Goal: Find specific page/section: Find specific page/section

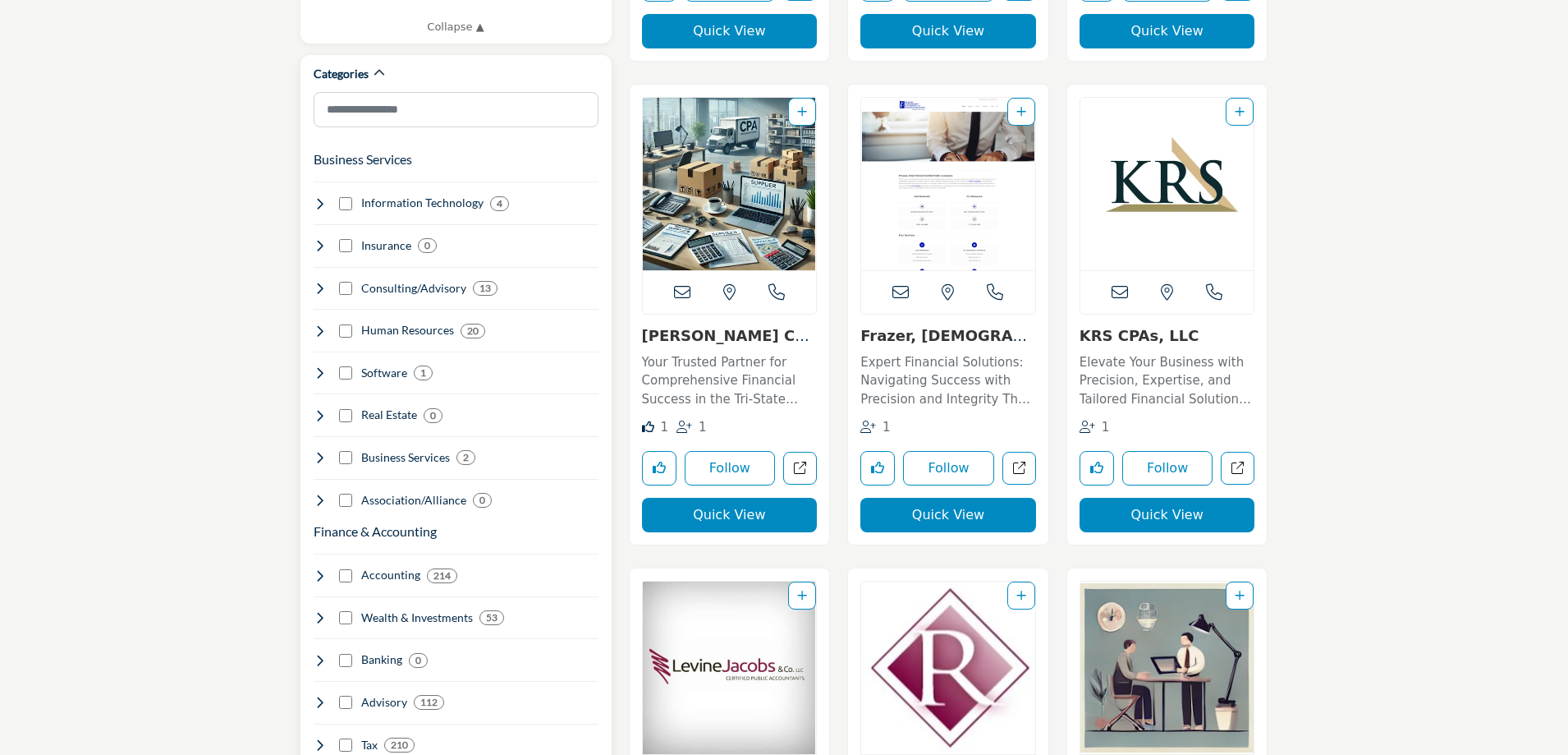
scroll to position [903, 0]
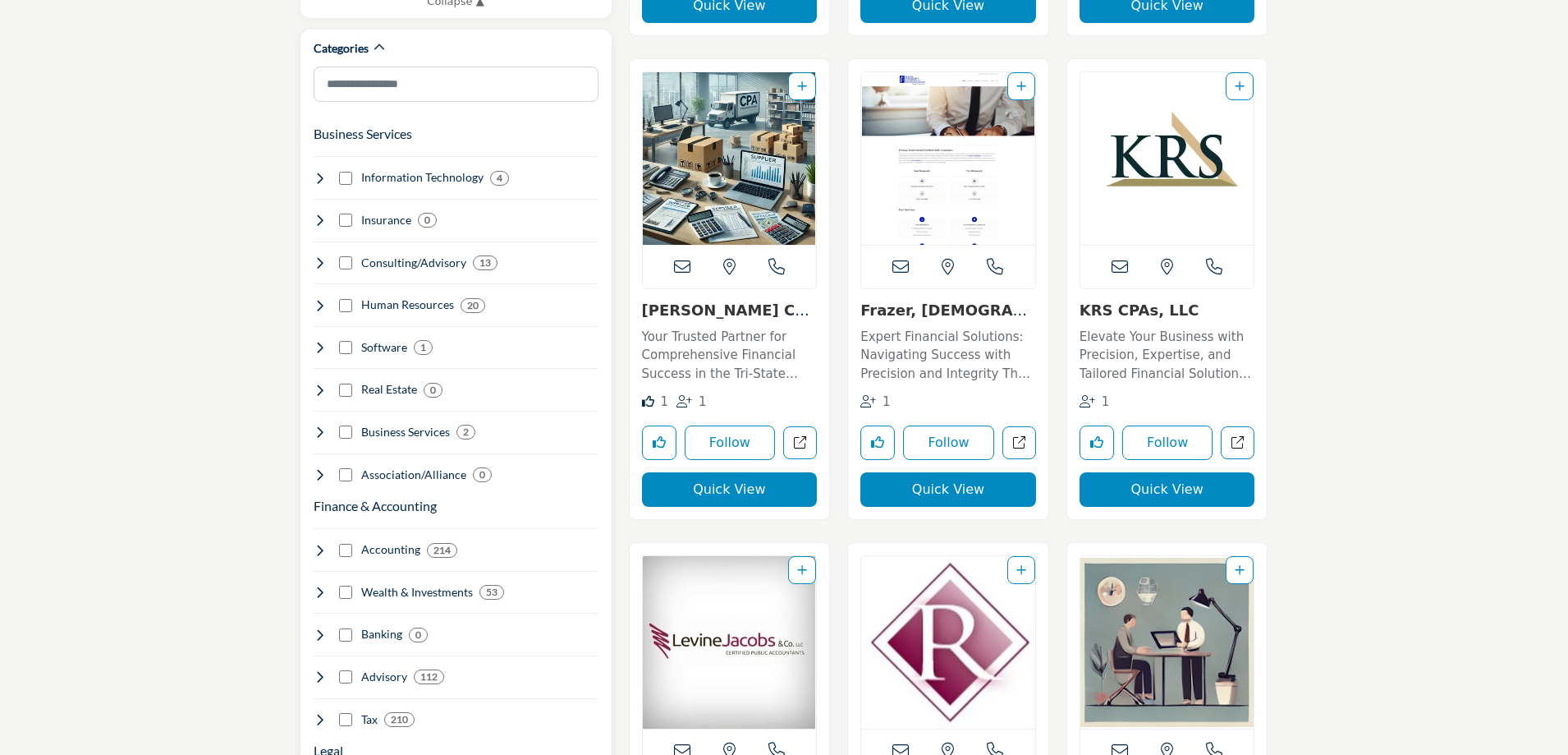
click at [344, 539] on div "Finance & Accounting Clear Accounting 214 47 2 28 16 90 175 9 53 38 1" at bounding box center [456, 608] width 285 height 240
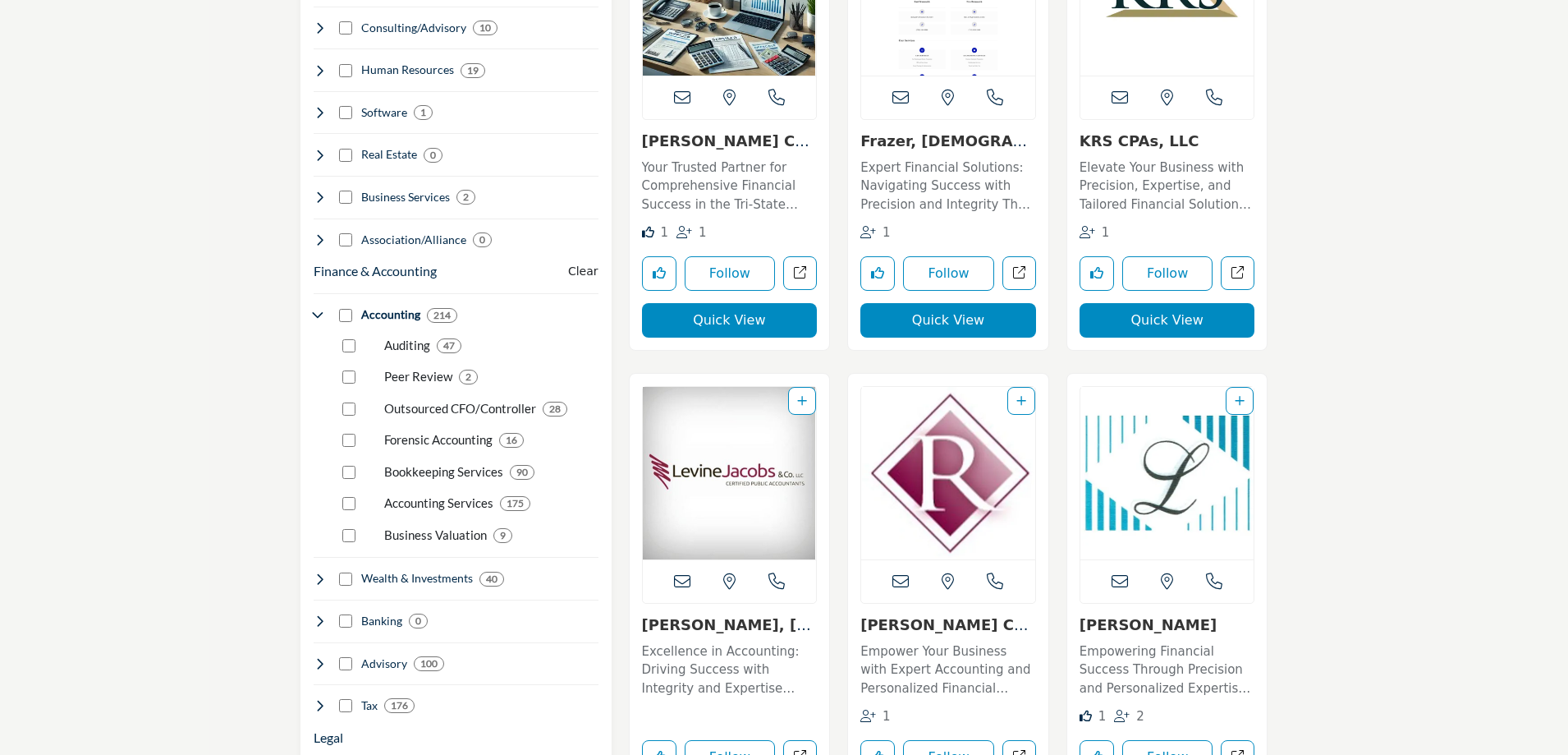
scroll to position [1150, 0]
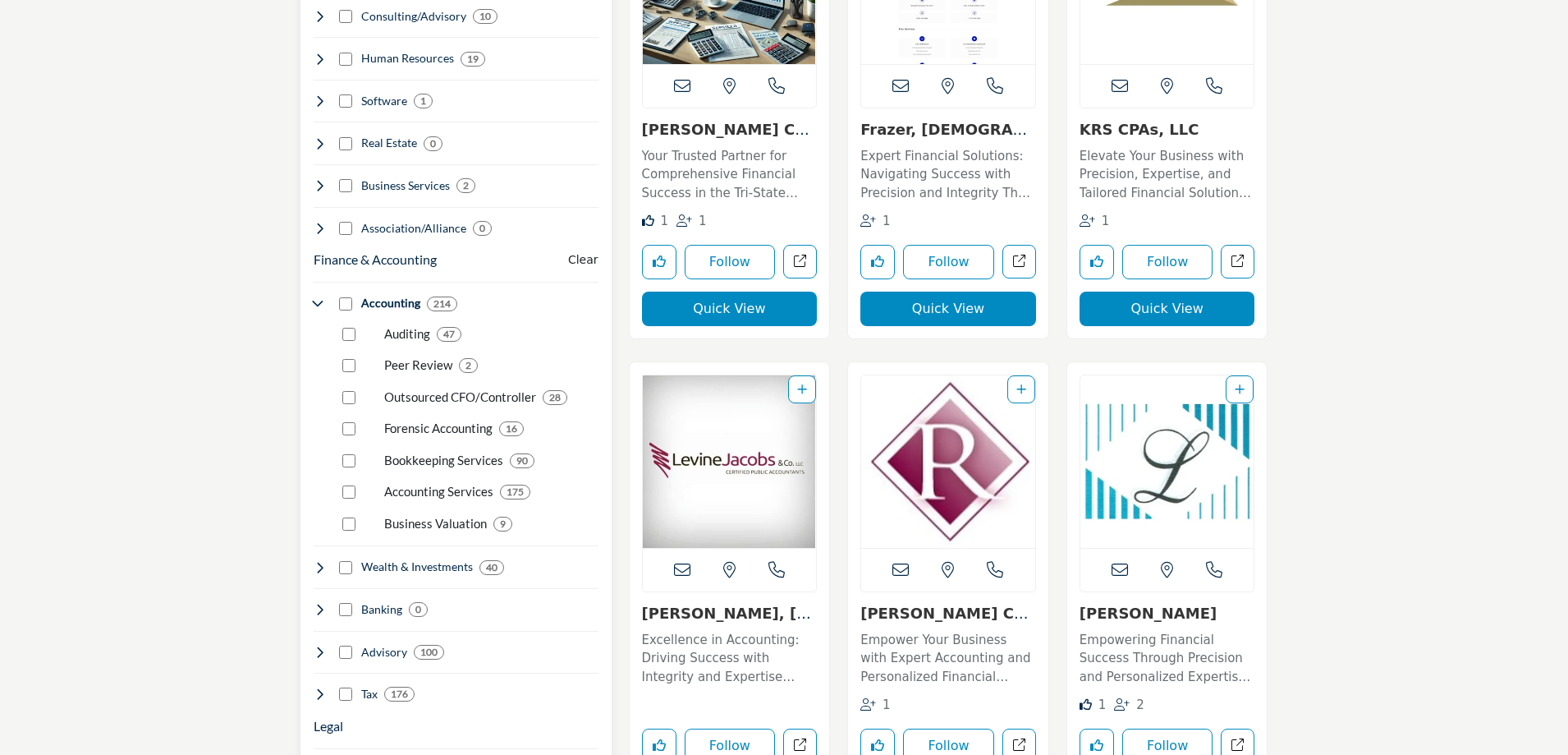
click at [316, 687] on icon at bounding box center [320, 693] width 13 height 13
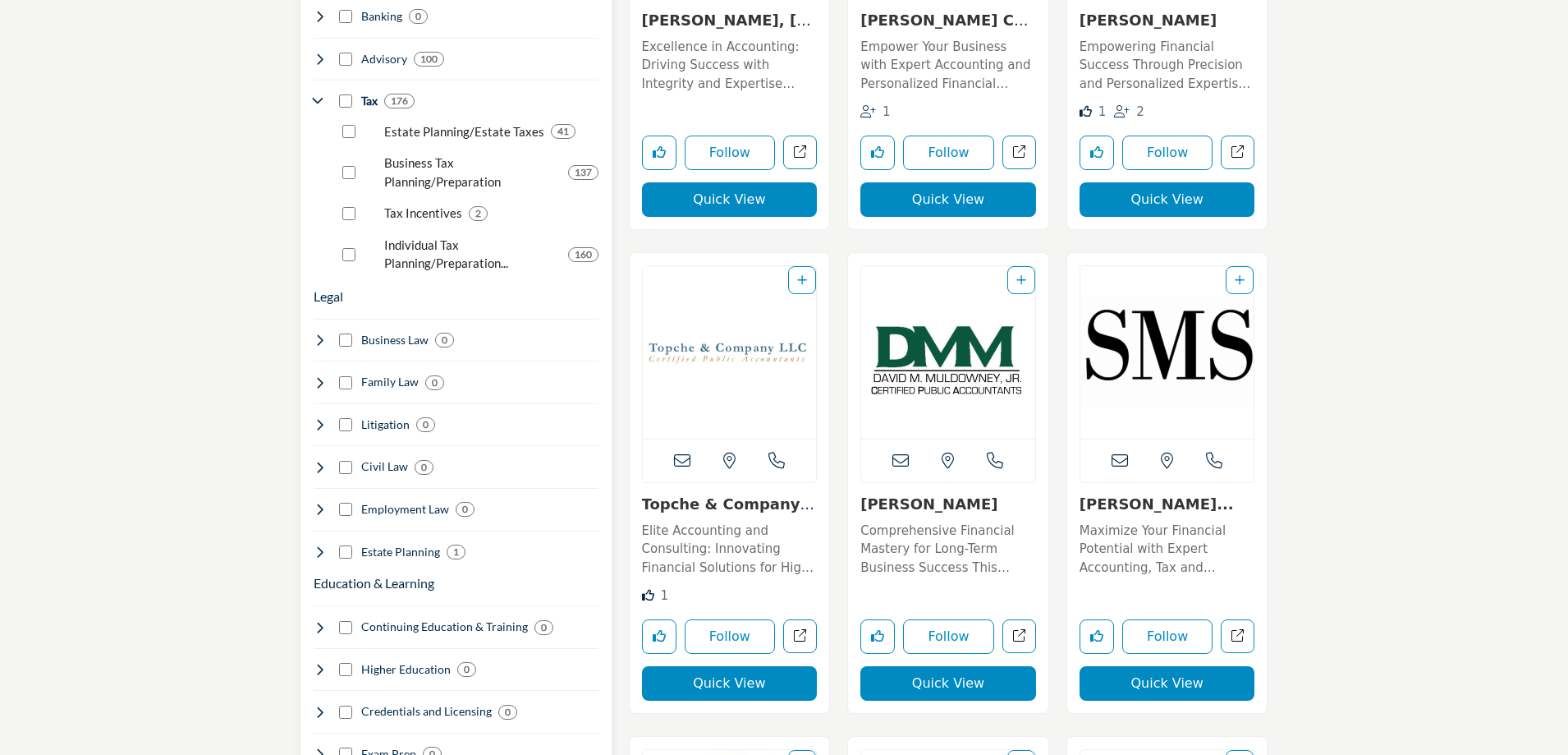
scroll to position [1889, 0]
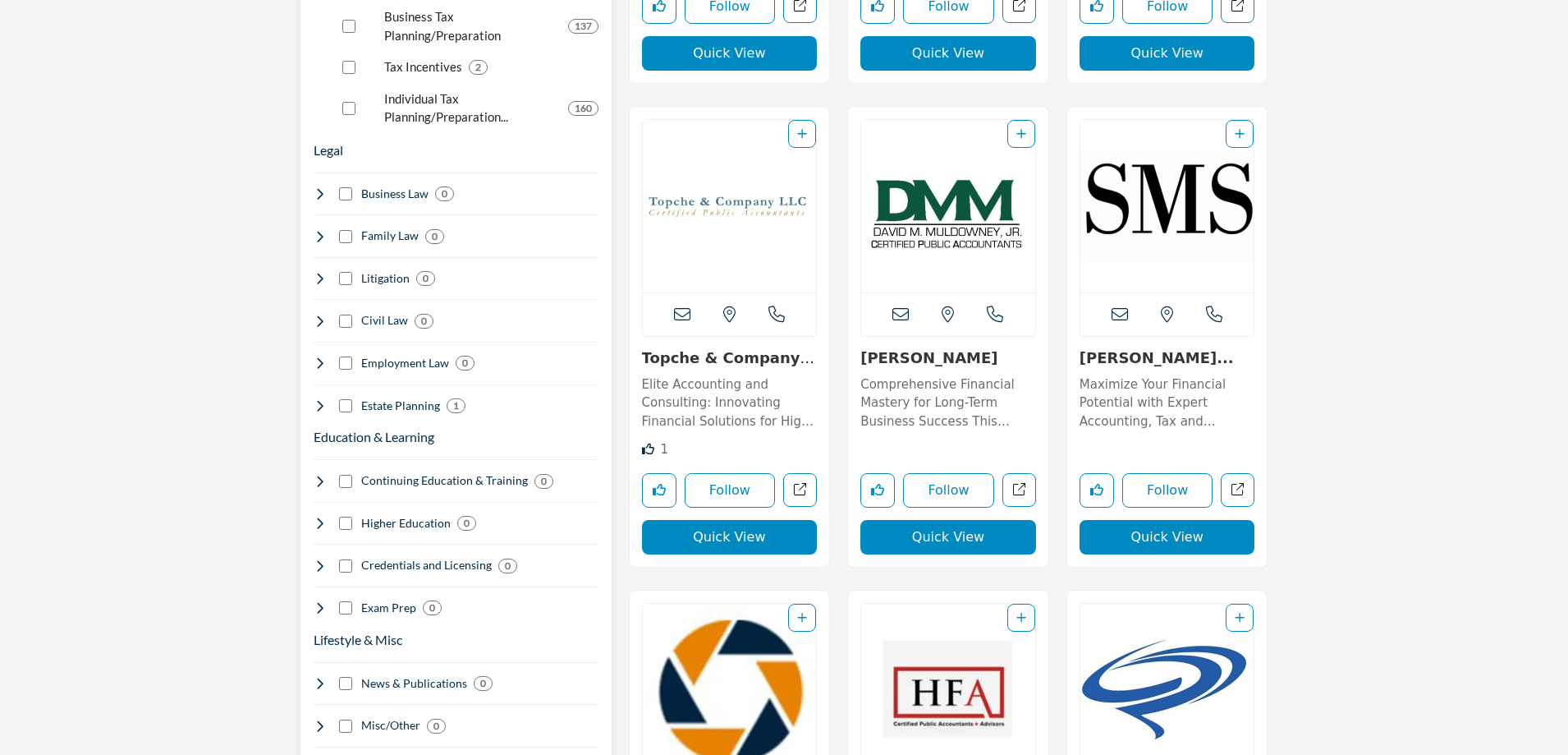
click at [322, 314] on icon at bounding box center [320, 321] width 13 height 13
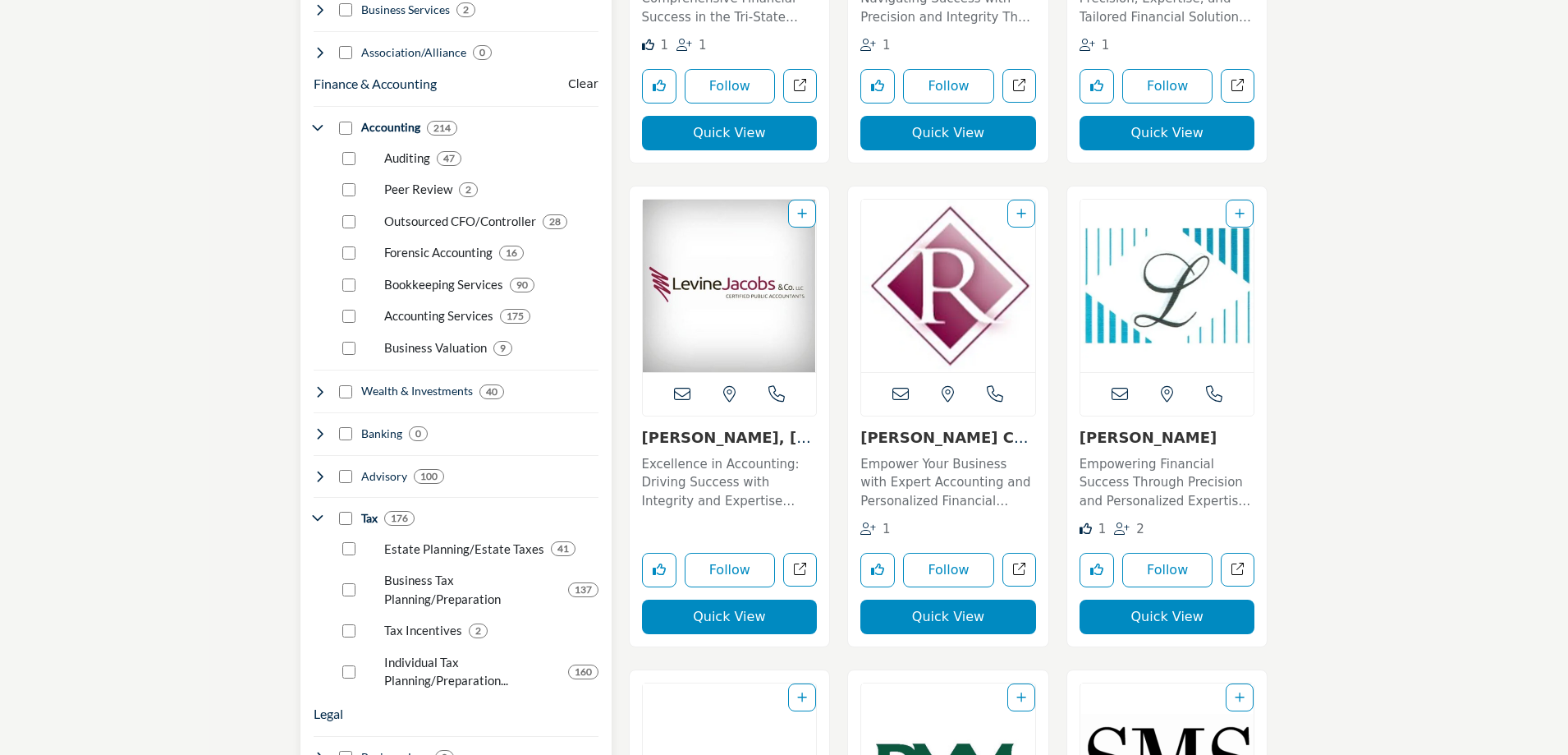
scroll to position [1232, 0]
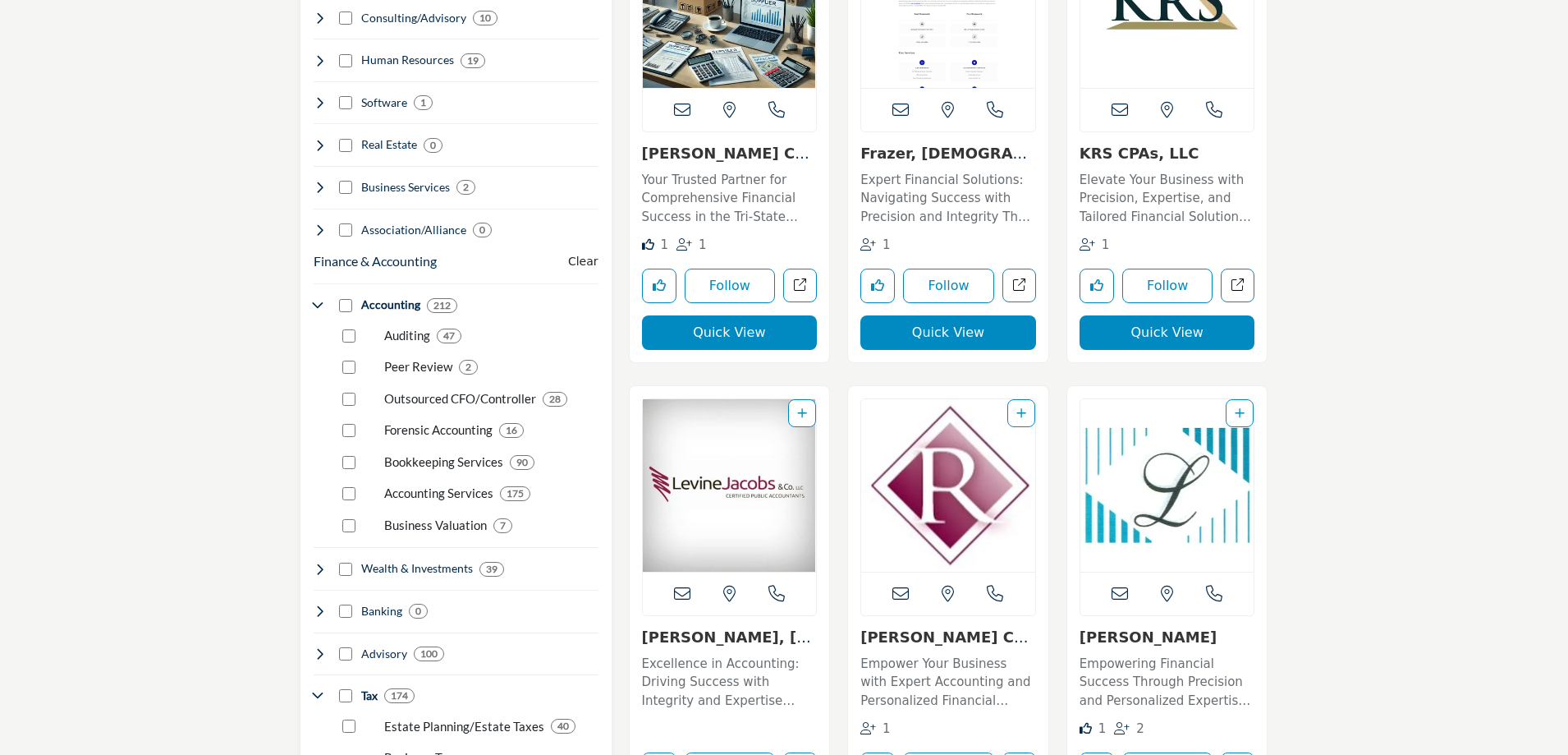
scroll to position [1150, 0]
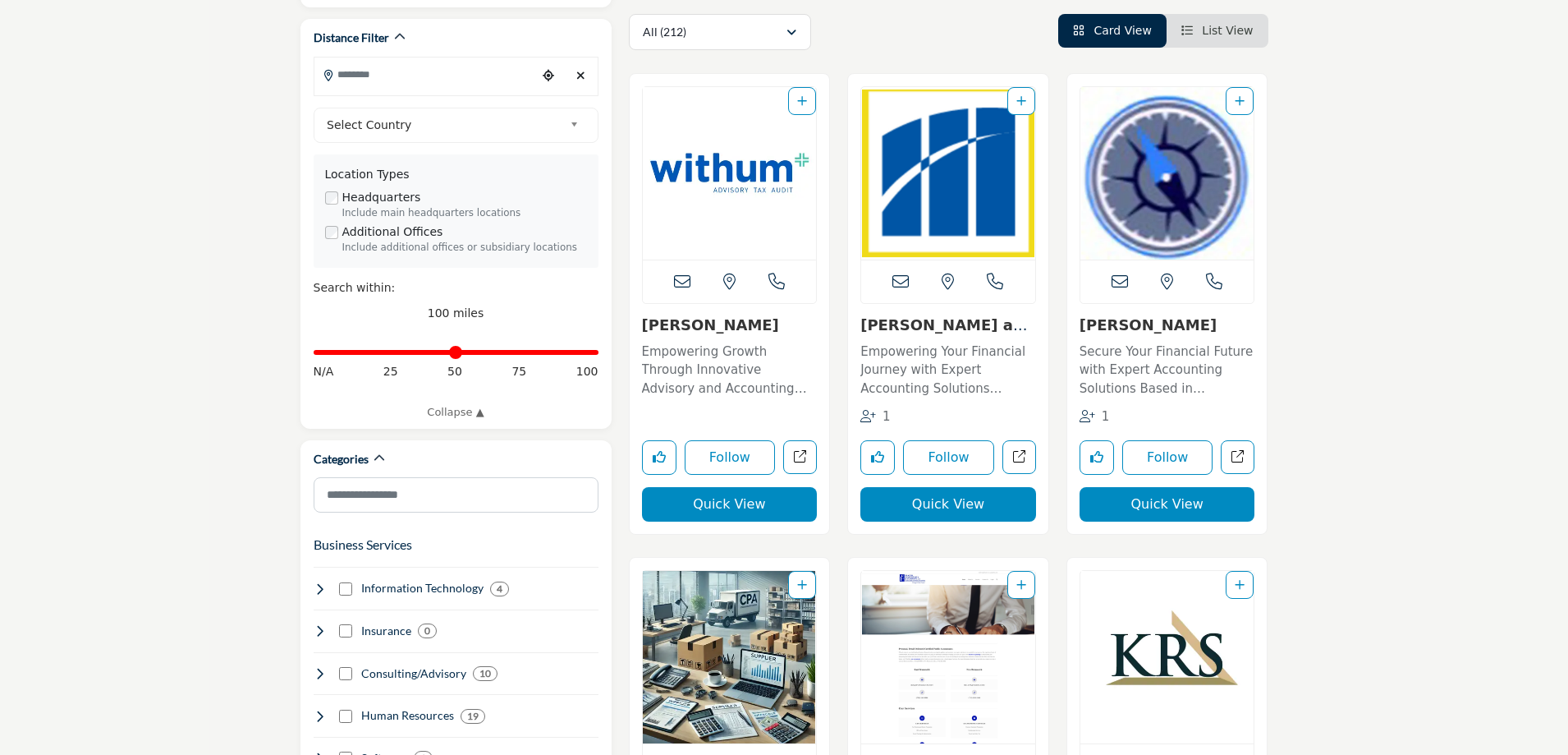
scroll to position [164, 0]
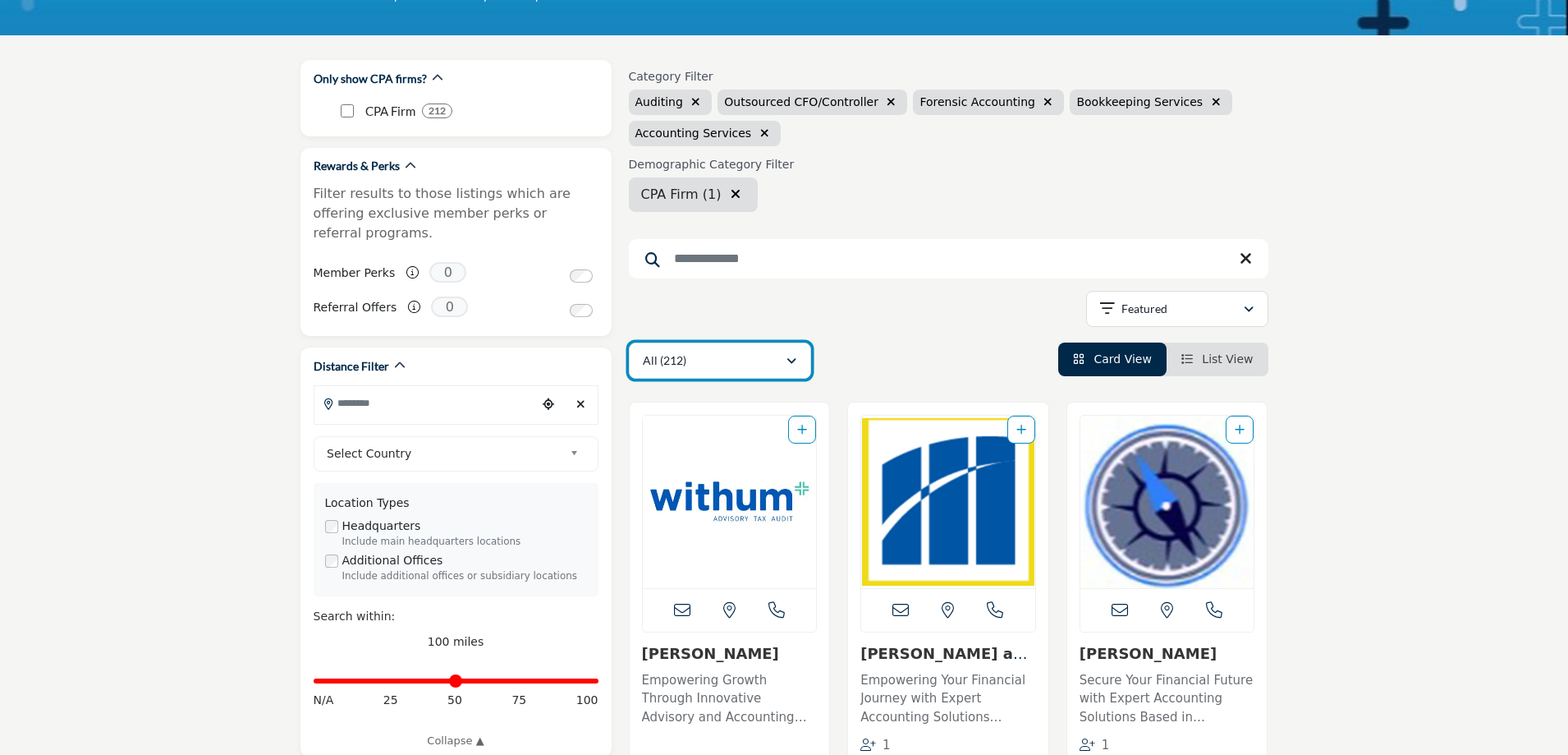
click at [801, 365] on button "All (212)" at bounding box center [720, 360] width 182 height 36
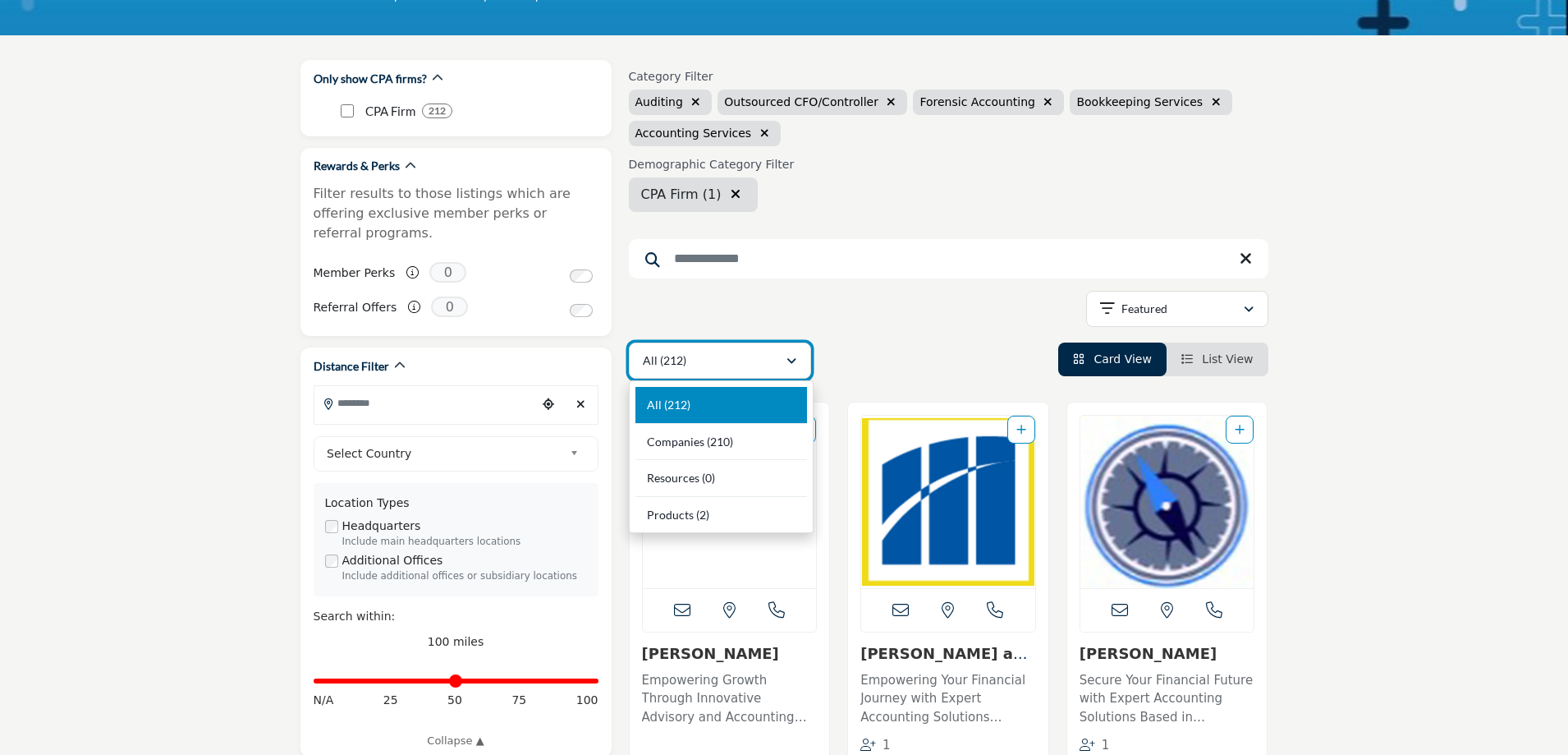
click at [801, 365] on button "All (212)" at bounding box center [720, 360] width 182 height 36
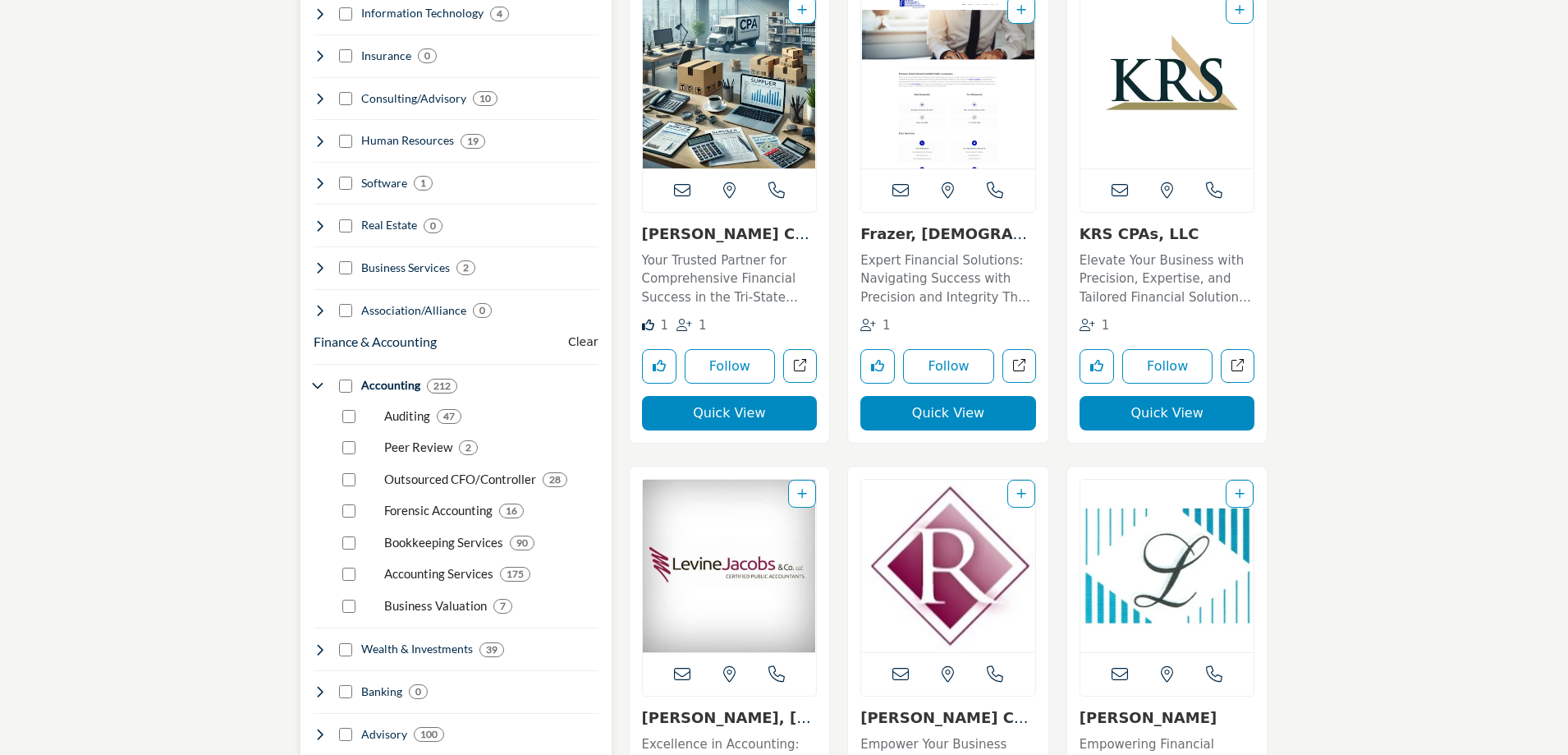
scroll to position [1150, 0]
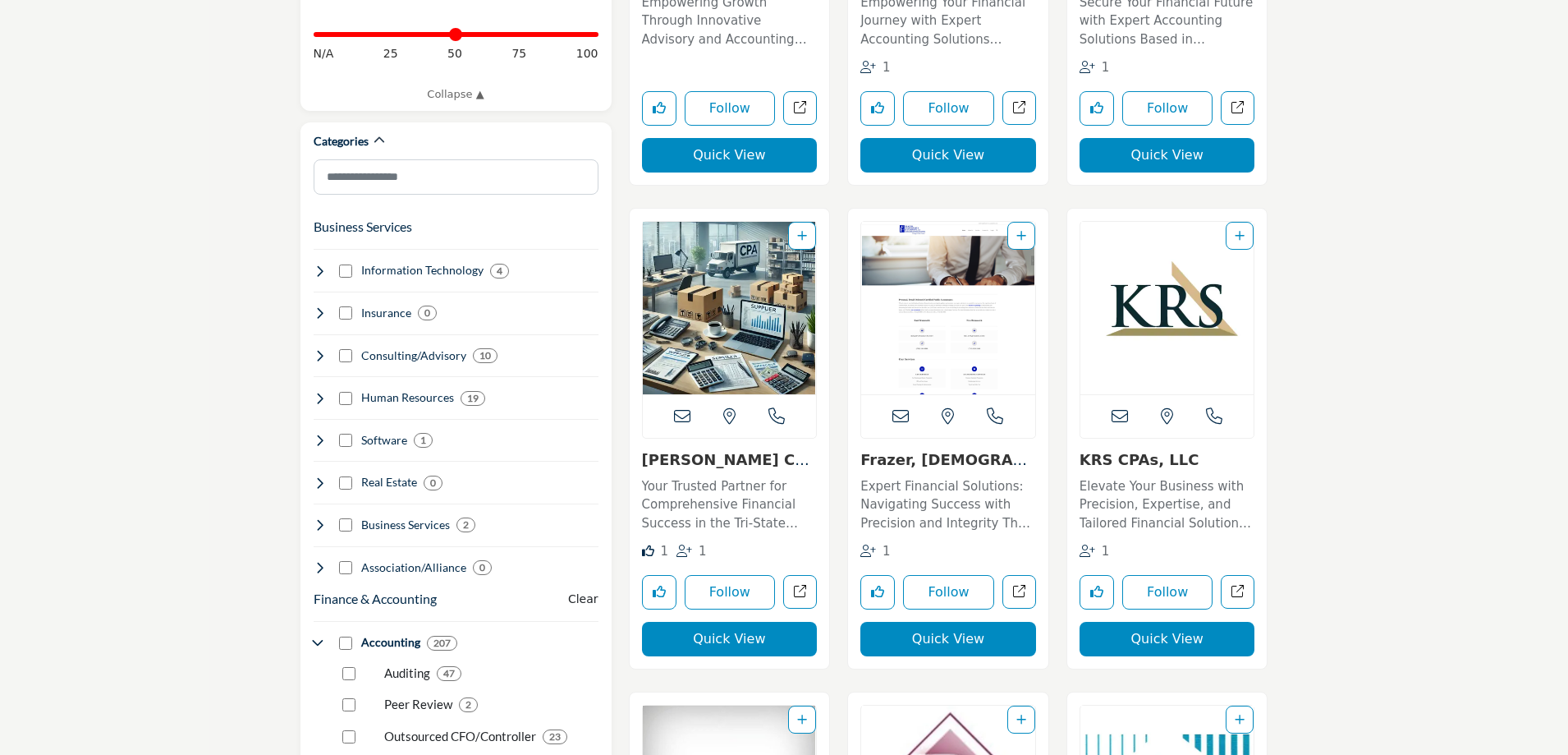
scroll to position [821, 0]
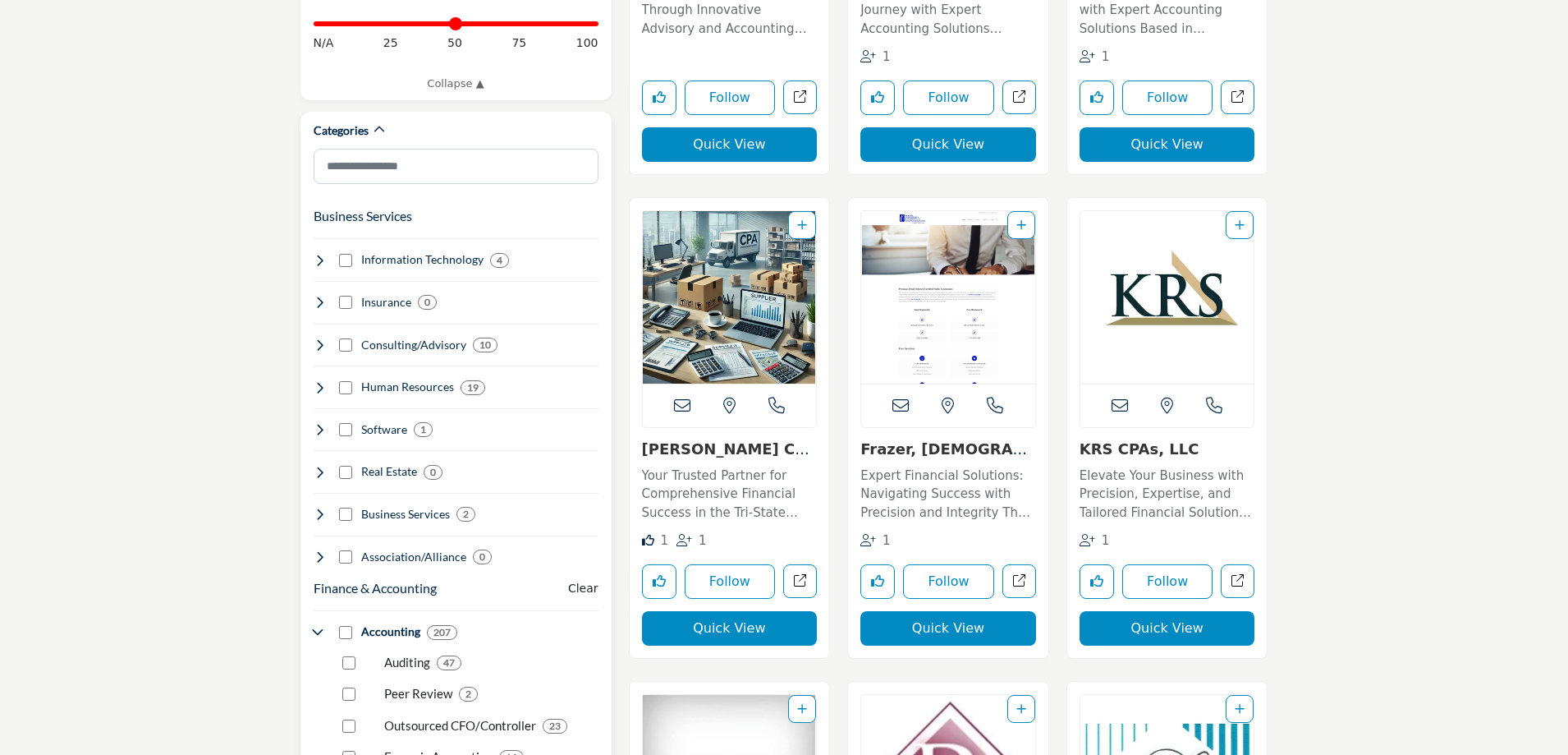
click at [318, 377] on div "Business Services Clear Information Technology 4 0 0 4 0 0 0 0 0 0 0 0" at bounding box center [456, 381] width 285 height 367
click at [318, 381] on icon at bounding box center [320, 387] width 13 height 13
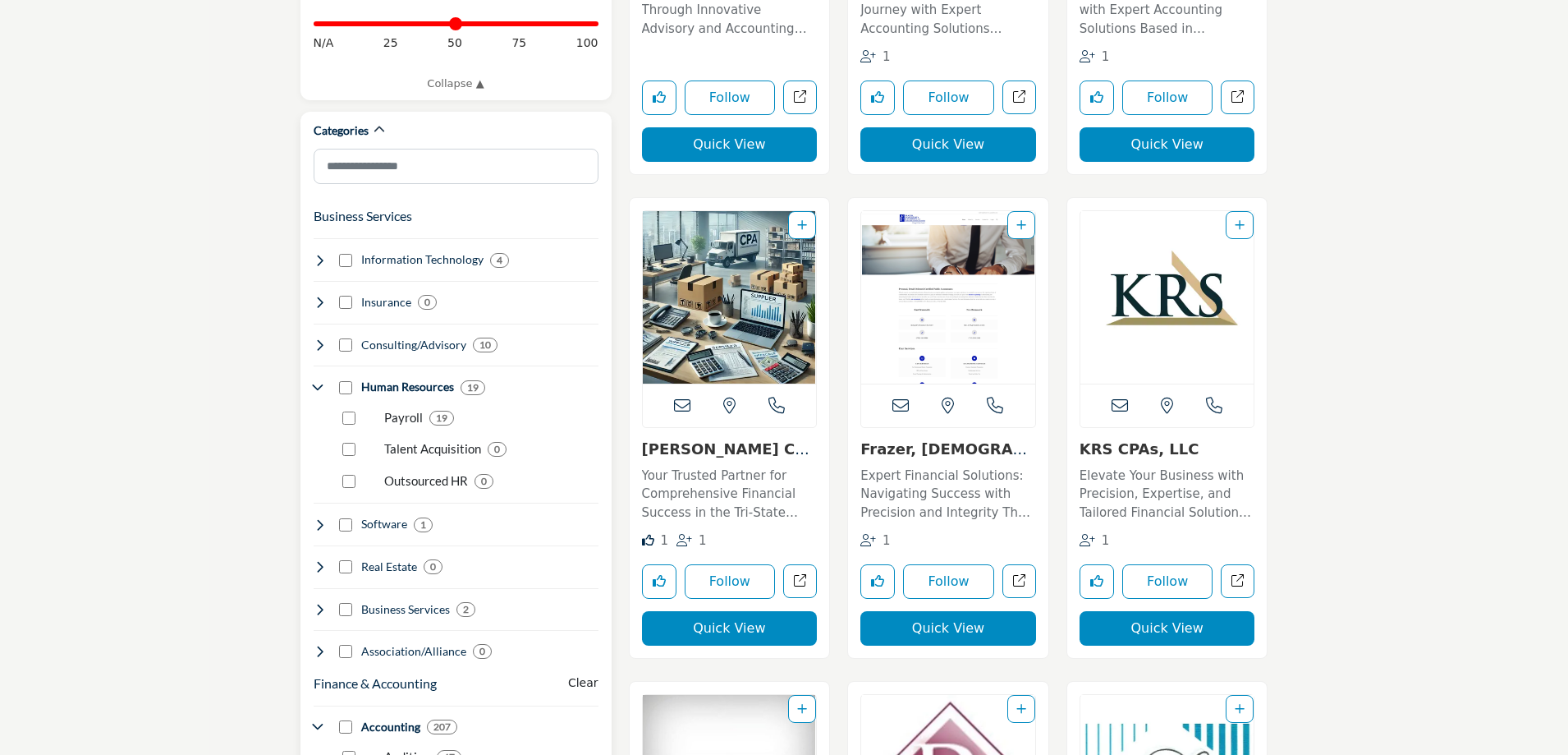
click at [318, 381] on icon at bounding box center [320, 387] width 13 height 13
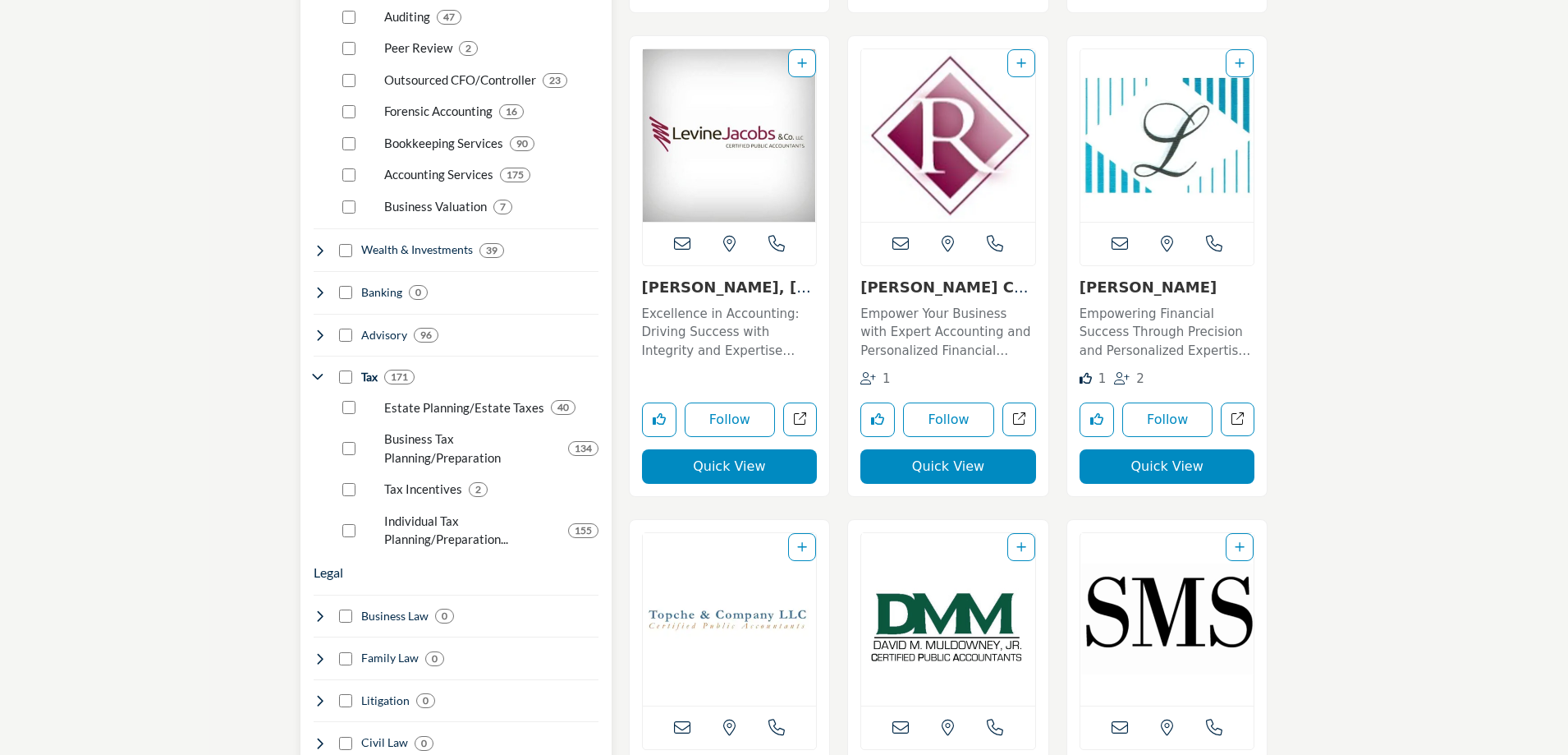
scroll to position [1560, 0]
